Goal: Task Accomplishment & Management: Use online tool/utility

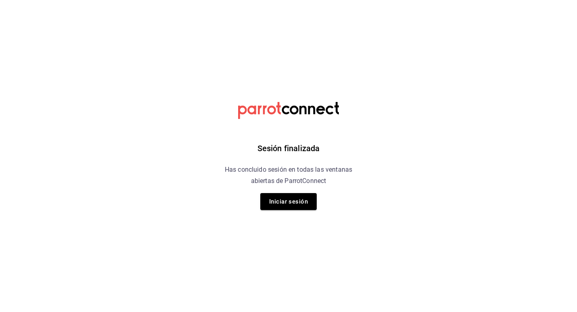
click at [307, 201] on button "Iniciar sesión" at bounding box center [288, 201] width 56 height 17
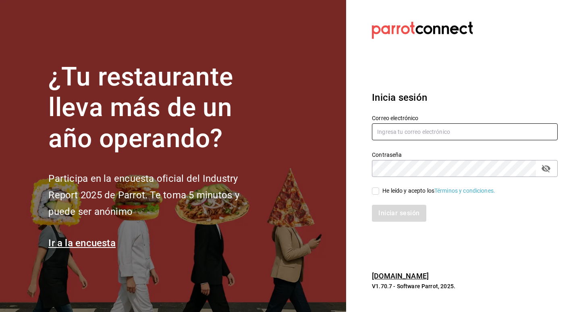
type input "josepalax90@gmail.com"
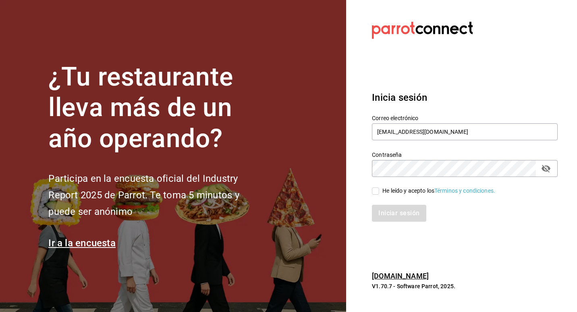
click at [378, 193] on input "He leído y acepto los Términos y condiciones." at bounding box center [375, 190] width 7 height 7
checkbox input "true"
click at [381, 205] on button "Iniciar sesión" at bounding box center [399, 213] width 55 height 17
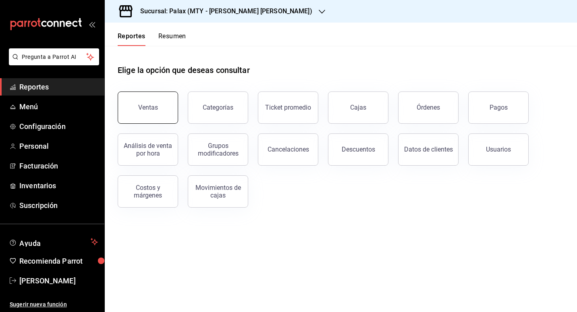
click at [150, 118] on button "Ventas" at bounding box center [148, 107] width 60 height 32
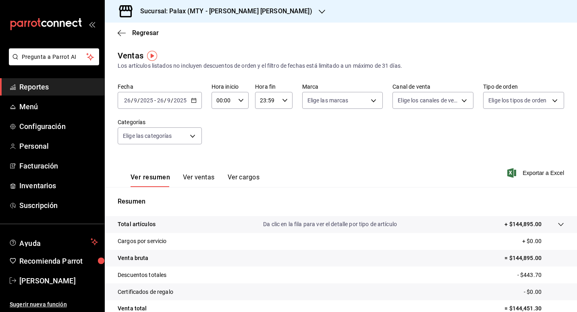
click at [253, 12] on div "Sucursal: Palax (MTY - [PERSON_NAME] [PERSON_NAME])" at bounding box center [219, 11] width 217 height 23
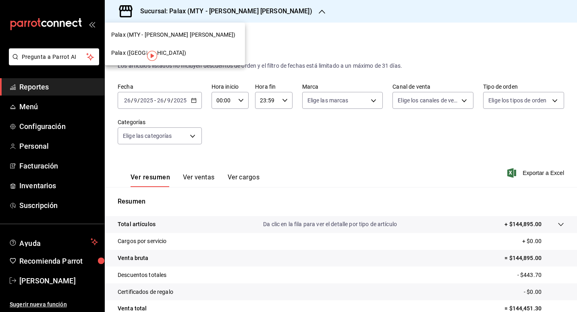
click at [129, 58] on div "Palax ([GEOGRAPHIC_DATA])" at bounding box center [175, 53] width 140 height 18
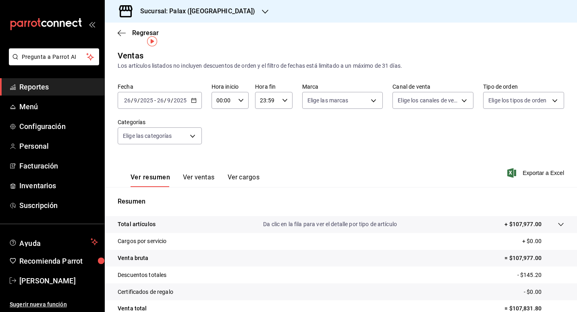
scroll to position [40, 0]
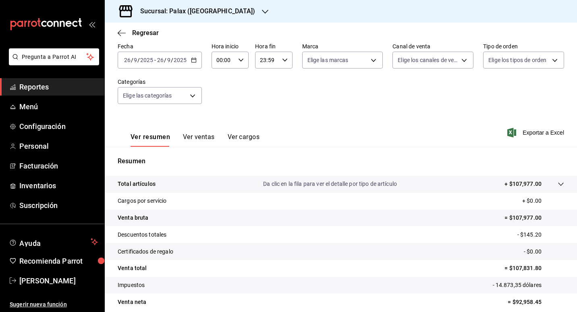
click at [239, 63] on div "00:00 Hora inicio" at bounding box center [229, 60] width 37 height 17
click at [218, 96] on span "07" at bounding box center [220, 95] width 6 height 6
type input "07:00"
click at [305, 111] on div at bounding box center [288, 156] width 577 height 312
